Goal: Navigation & Orientation: Understand site structure

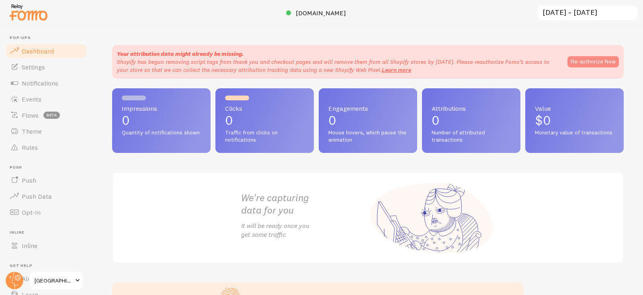
click at [596, 61] on button "Re-authorize Now" at bounding box center [593, 61] width 51 height 11
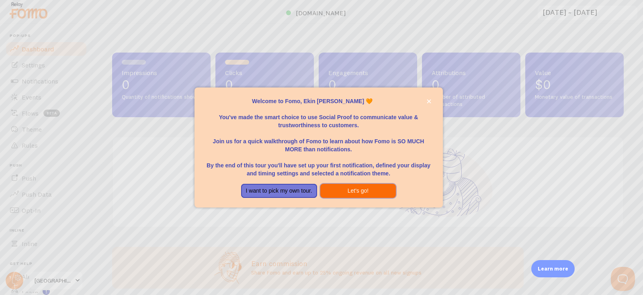
click at [347, 196] on button "Let's go!" at bounding box center [358, 191] width 76 height 14
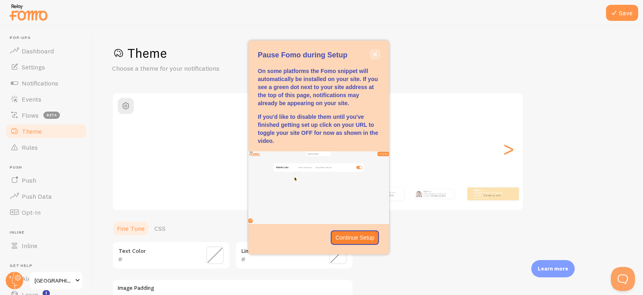
click at [374, 56] on icon "close," at bounding box center [375, 54] width 4 height 4
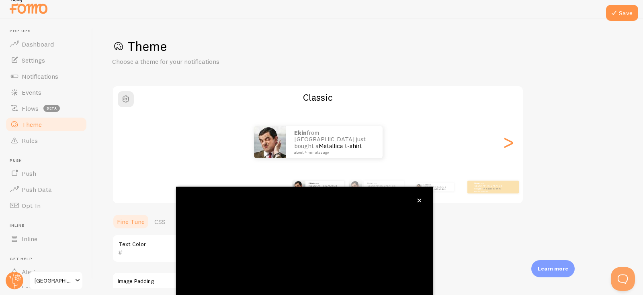
scroll to position [68, 0]
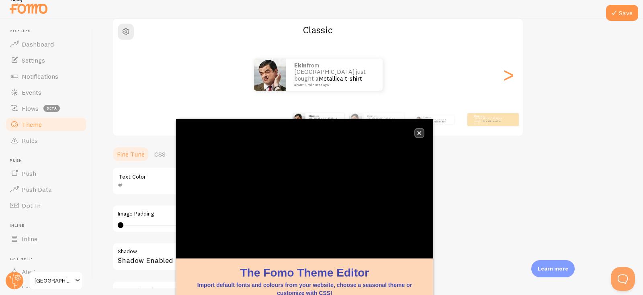
click at [419, 133] on icon "close," at bounding box center [420, 133] width 4 height 4
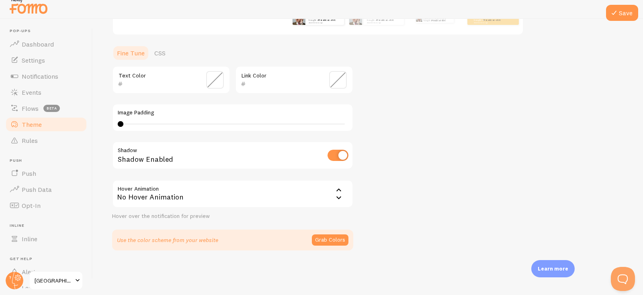
scroll to position [0, 0]
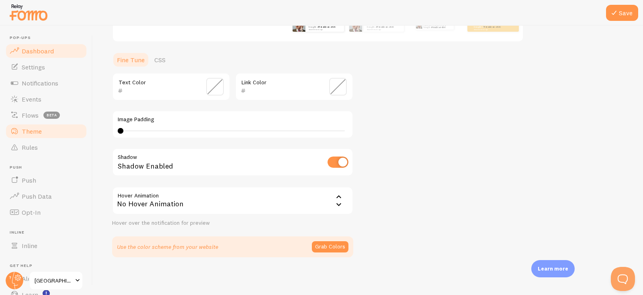
click at [42, 54] on span "Dashboard" at bounding box center [38, 51] width 32 height 8
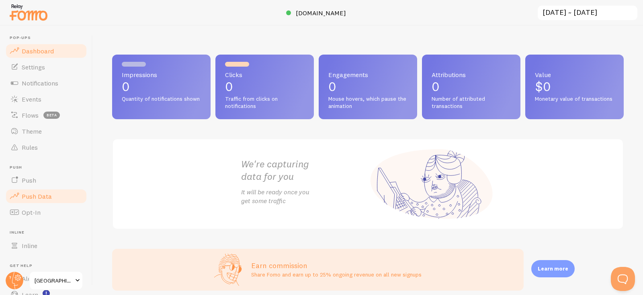
click at [46, 199] on span "Push Data" at bounding box center [37, 197] width 30 height 8
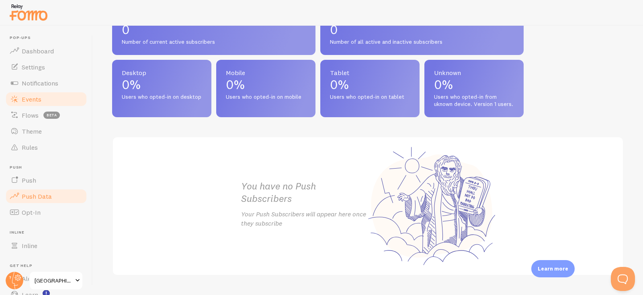
click at [38, 102] on span "Events" at bounding box center [32, 99] width 20 height 8
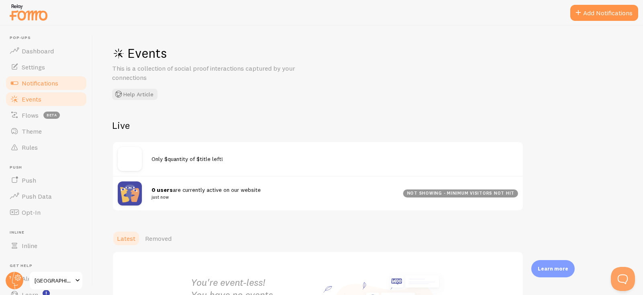
click at [38, 76] on link "Notifications" at bounding box center [46, 83] width 83 height 16
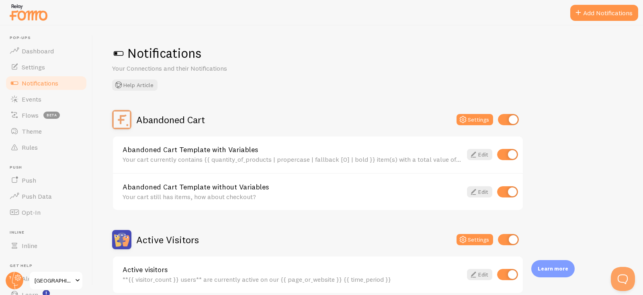
click at [79, 282] on span at bounding box center [78, 281] width 10 height 10
click at [45, 53] on span "Dashboard" at bounding box center [38, 51] width 32 height 8
